Goal: Find contact information: Find contact information

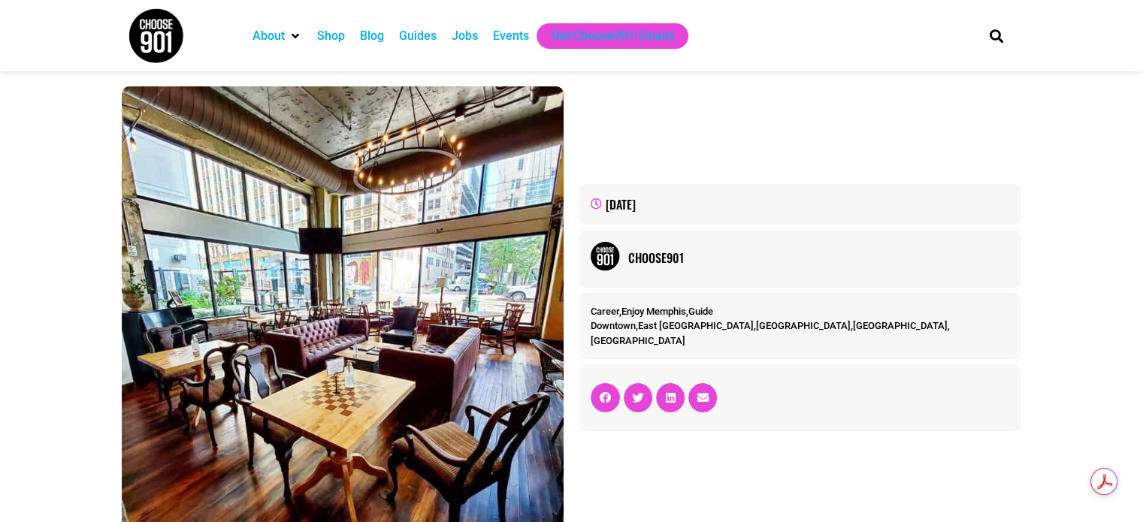
click at [151, 33] on img at bounding box center [156, 36] width 56 height 56
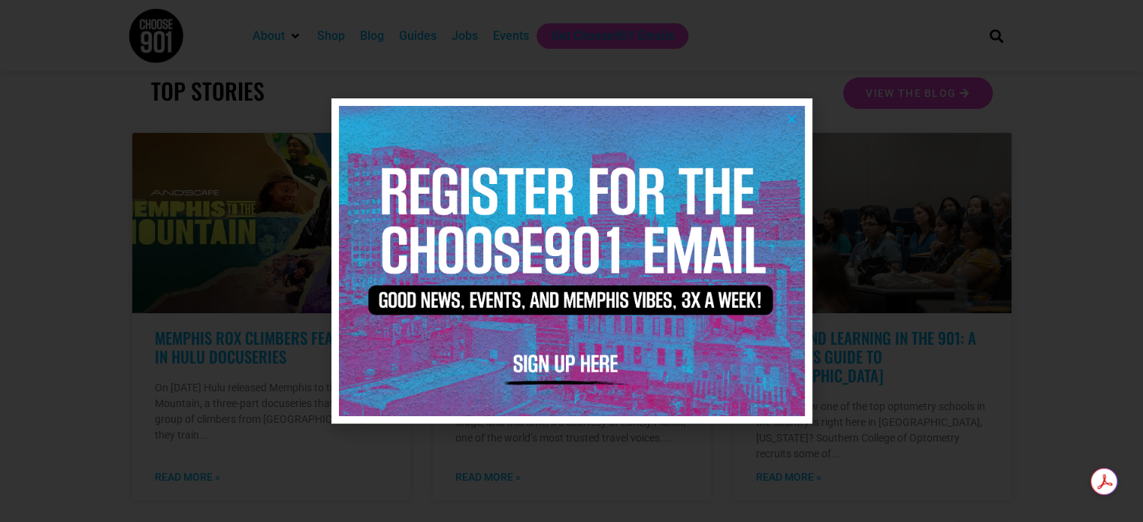
click at [789, 115] on icon "Close" at bounding box center [791, 118] width 11 height 11
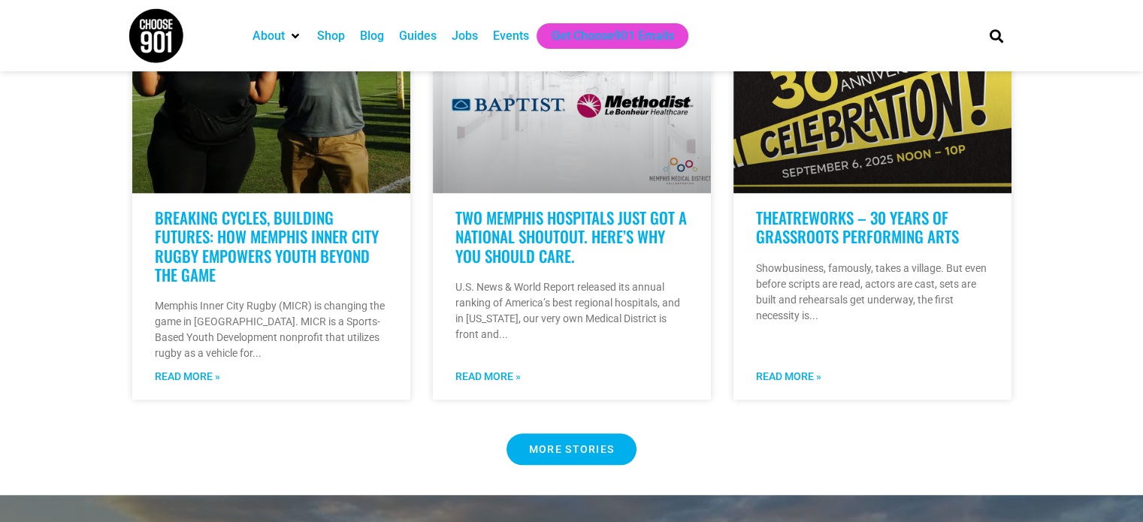
scroll to position [1278, 0]
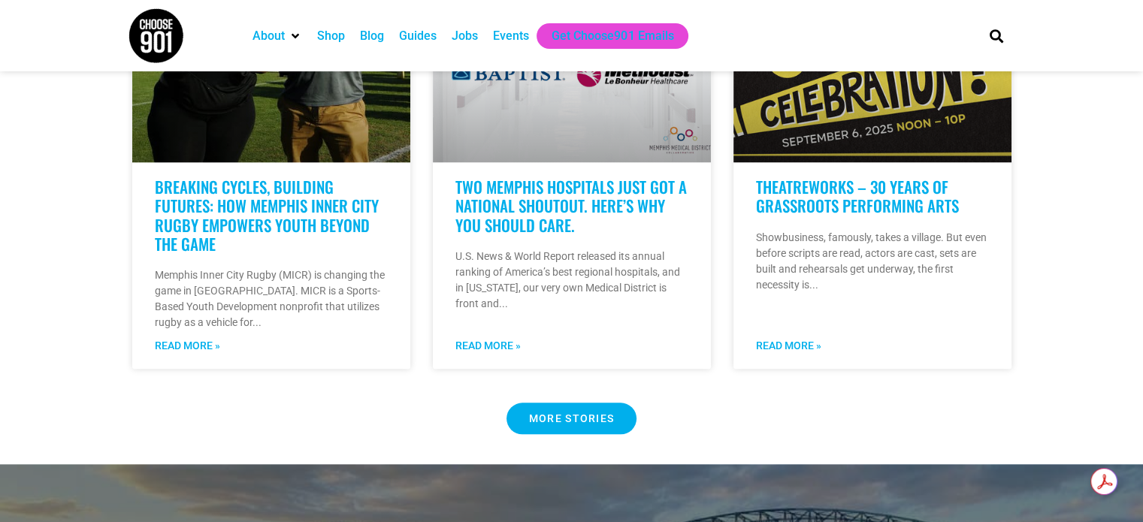
click at [575, 403] on Button "MORE STORIES" at bounding box center [572, 419] width 131 height 32
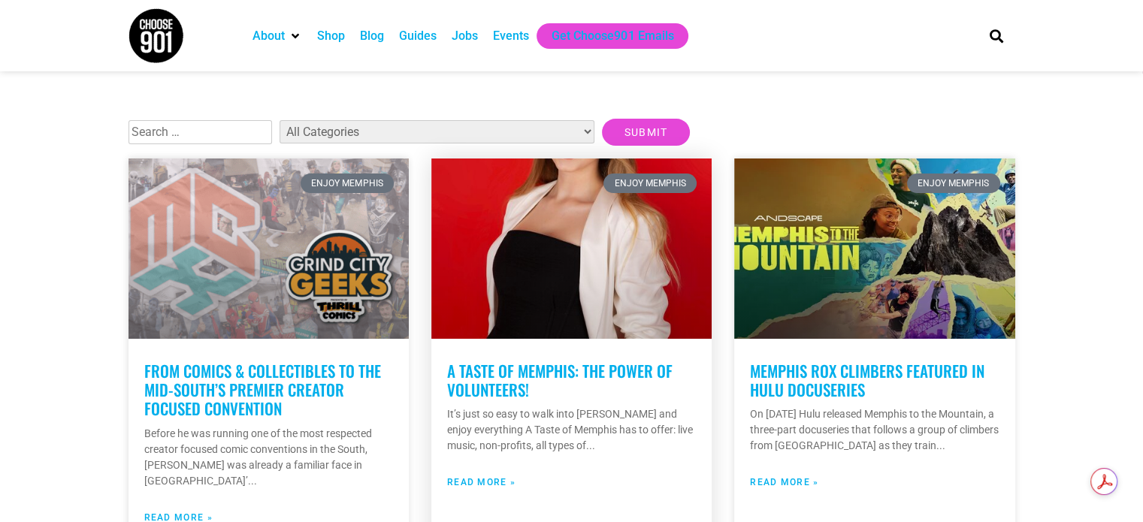
scroll to position [301, 0]
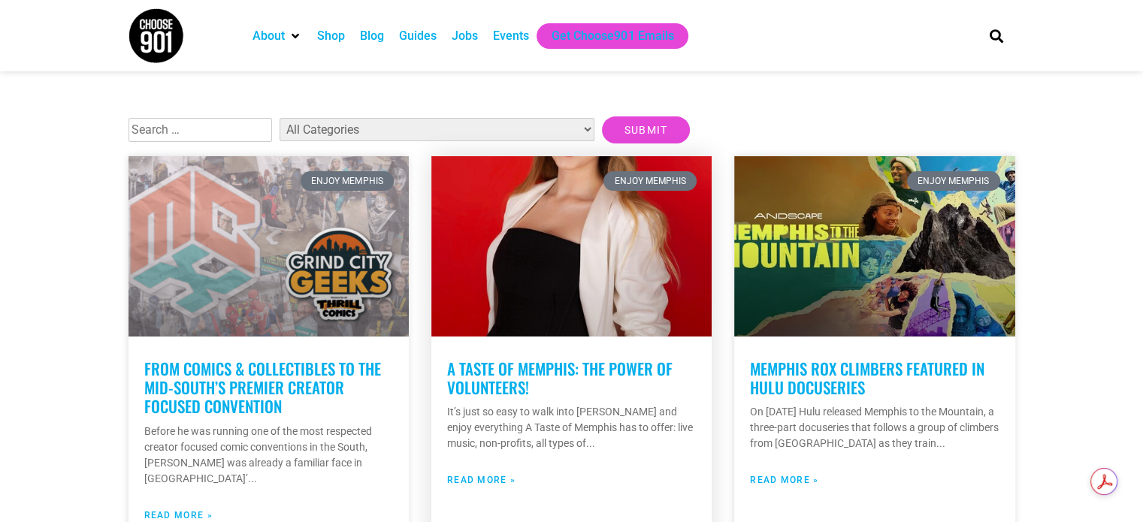
click at [550, 367] on link "A Taste of Memphis: the power of volunteers!" at bounding box center [559, 378] width 225 height 42
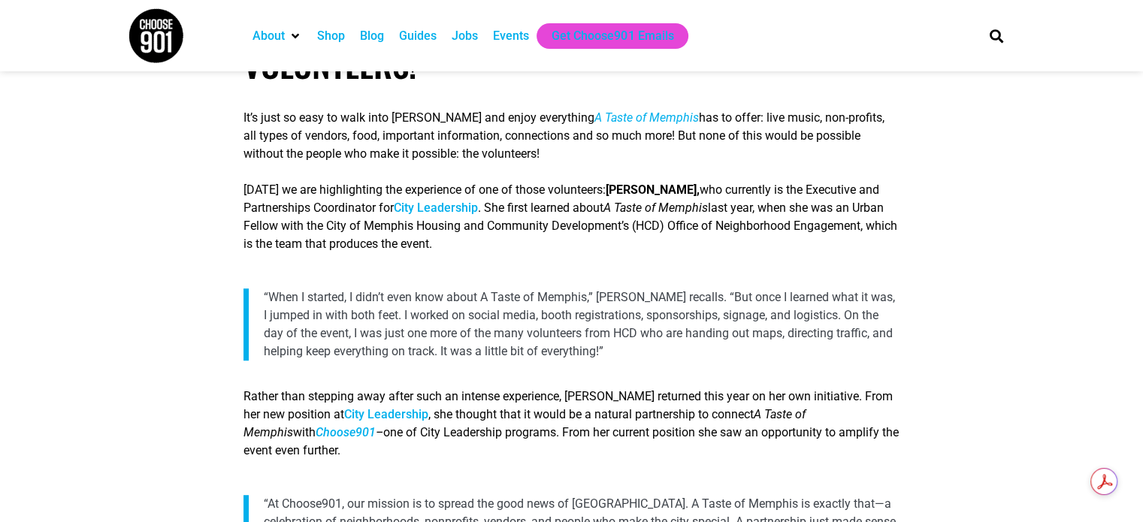
scroll to position [752, 0]
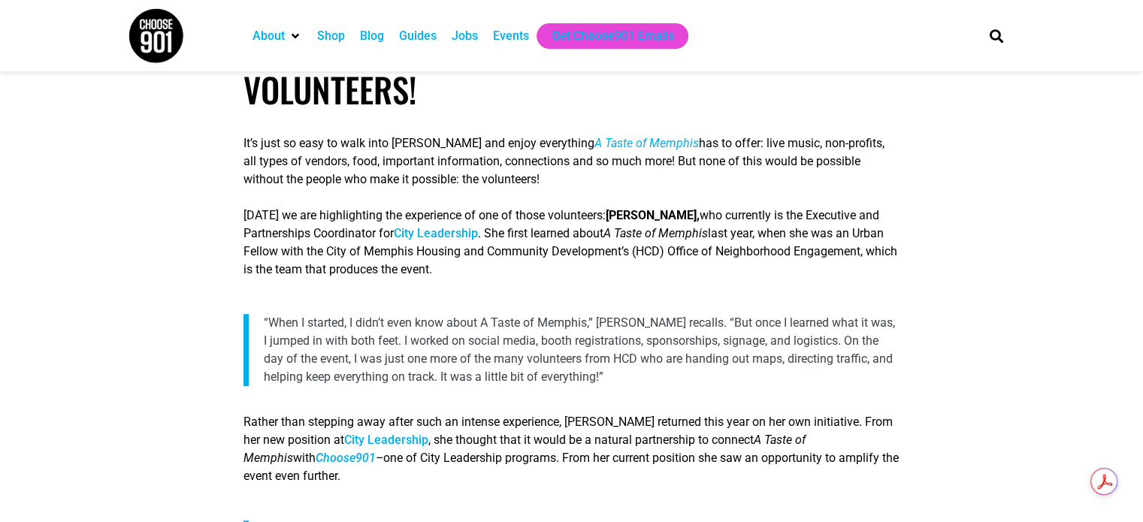
click at [605, 150] on span "A Taste of Memphis" at bounding box center [647, 143] width 104 height 14
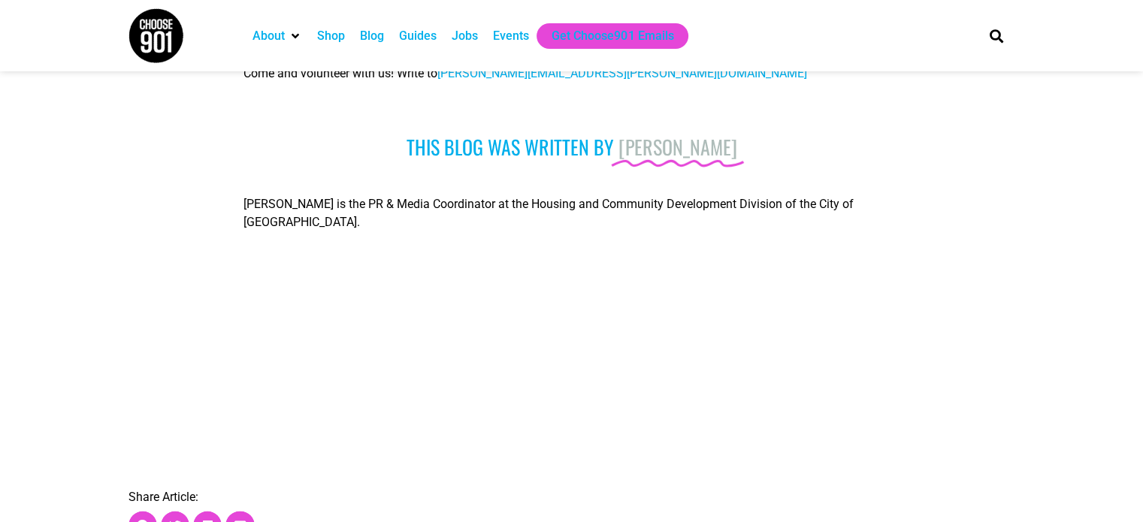
scroll to position [1954, 0]
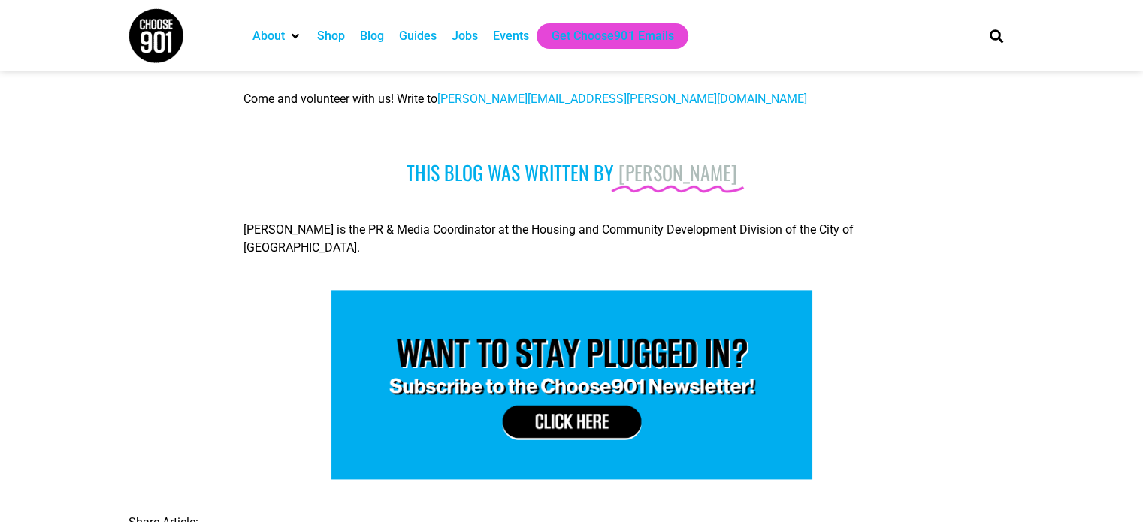
click at [447, 106] on span "[PERSON_NAME][EMAIL_ADDRESS][PERSON_NAME][DOMAIN_NAME]" at bounding box center [622, 99] width 370 height 14
click at [451, 106] on span "[PERSON_NAME][EMAIL_ADDRESS][PERSON_NAME][DOMAIN_NAME]" at bounding box center [622, 99] width 370 height 14
click at [815, 167] on h3 "This blog was written by [PERSON_NAME]" at bounding box center [572, 172] width 656 height 23
drag, startPoint x: 646, startPoint y: 107, endPoint x: 448, endPoint y: 113, distance: 197.8
click at [448, 108] on p "Come and volunteer with us! Write to [PERSON_NAME][EMAIL_ADDRESS][PERSON_NAME][…" at bounding box center [572, 99] width 656 height 18
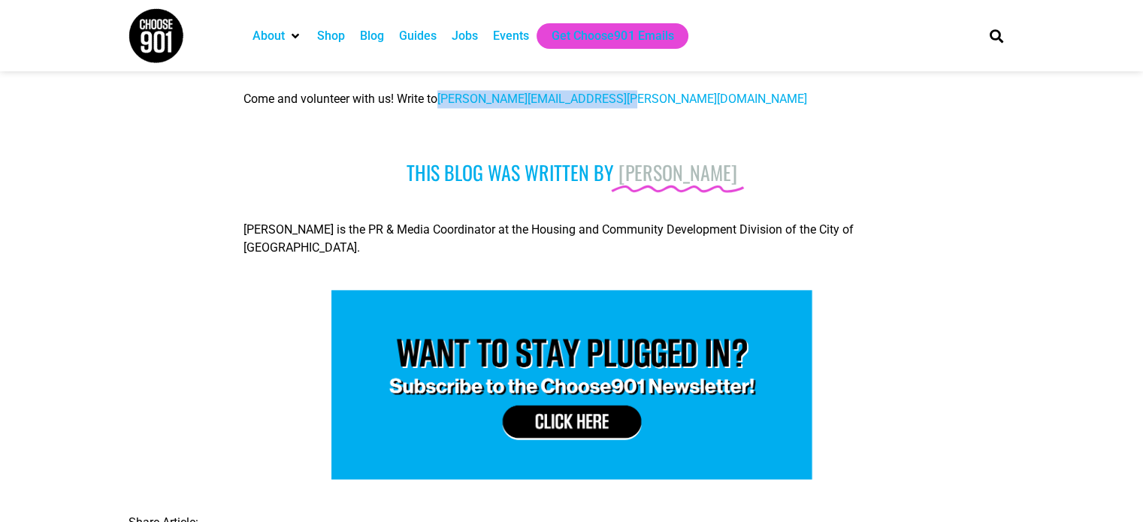
copy span "[PERSON_NAME][EMAIL_ADDRESS][PERSON_NAME][DOMAIN_NAME]"
